Goal: Task Accomplishment & Management: Use online tool/utility

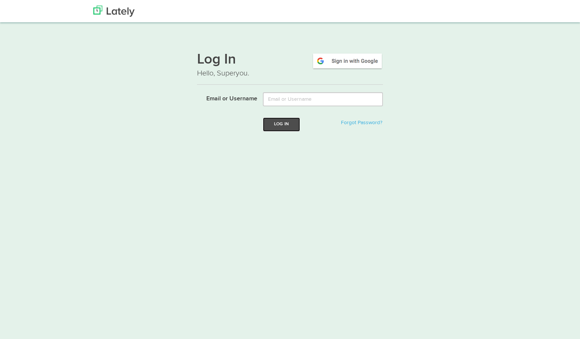
click at [277, 126] on button "Log In" at bounding box center [281, 124] width 37 height 14
click at [279, 102] on input "Email or Username" at bounding box center [323, 99] width 120 height 14
type input "[PERSON_NAME][EMAIL_ADDRESS][DOMAIN_NAME]"
click at [291, 125] on button "Log In" at bounding box center [281, 124] width 37 height 14
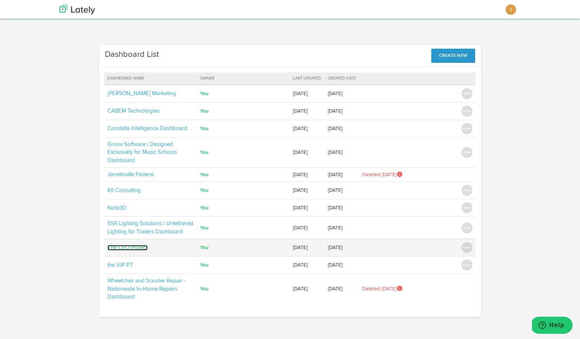
click at [142, 247] on link "The CEO Project" at bounding box center [127, 248] width 40 height 6
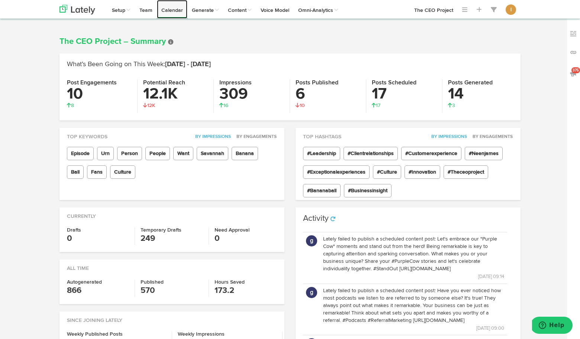
click at [177, 15] on link "Calendar" at bounding box center [172, 9] width 30 height 19
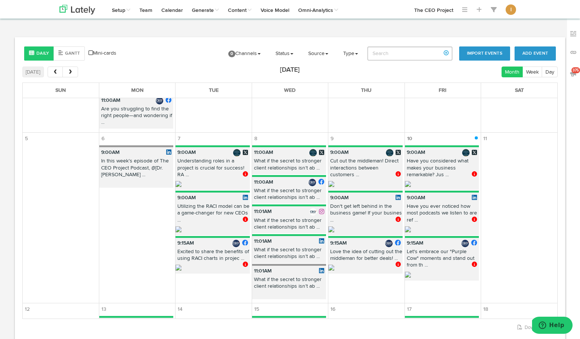
scroll to position [213, 0]
click at [287, 282] on p "What if the secret to stronger client relationships isn’t ab ..." at bounding box center [289, 284] width 74 height 16
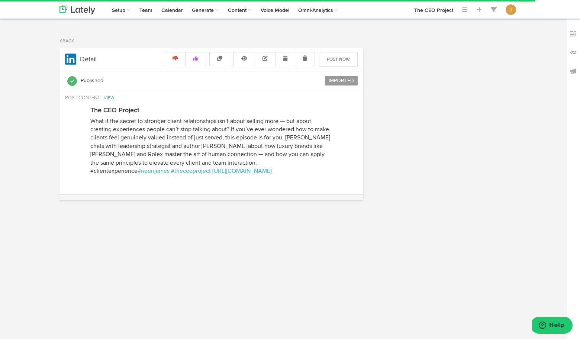
radio input "true"
select select "11"
select select "01"
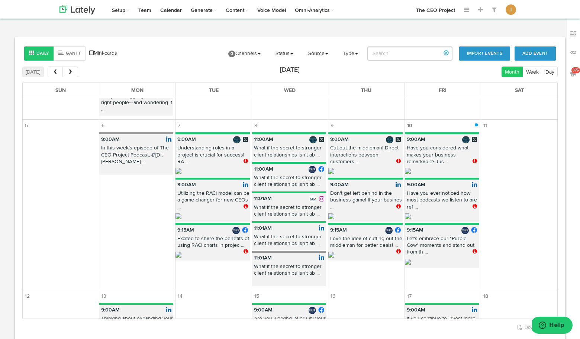
scroll to position [228, 0]
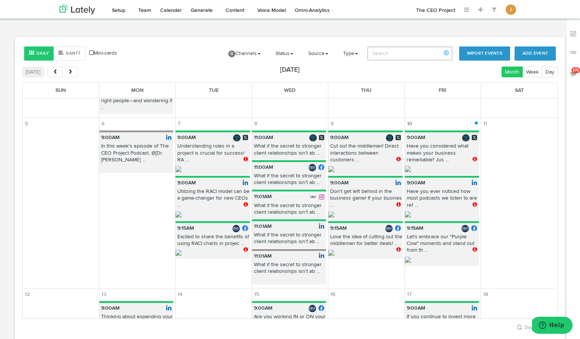
click at [292, 211] on p "What if the secret to stronger client relationships isn’t ab ..." at bounding box center [289, 210] width 74 height 16
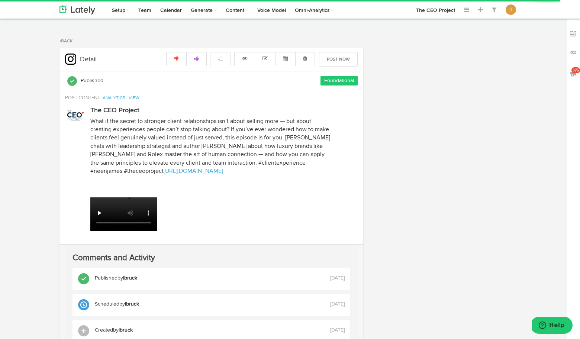
radio input "true"
select select "11"
select select "01"
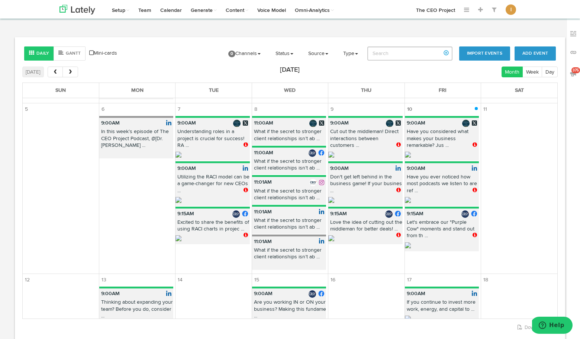
scroll to position [244, 0]
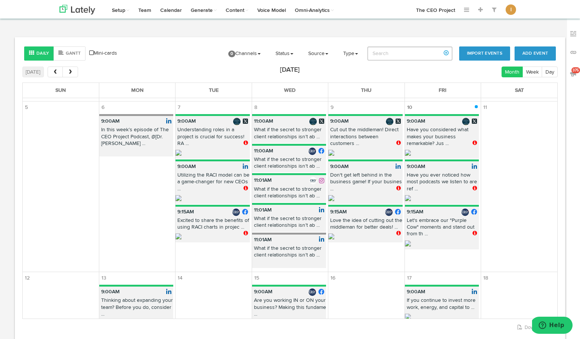
click at [286, 135] on p "What if the secret to stronger client relationships isn’t ab ..." at bounding box center [289, 134] width 74 height 16
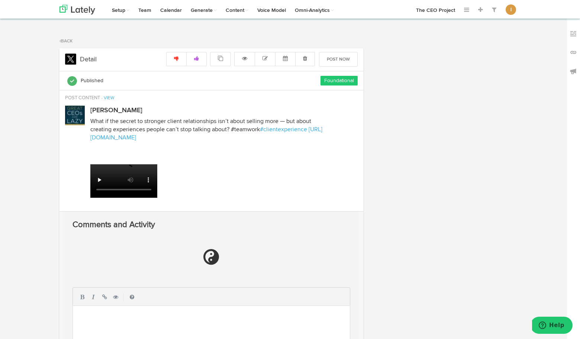
select select "11"
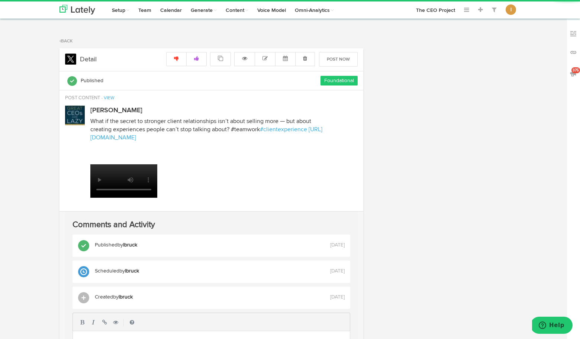
radio input "true"
